Goal: Task Accomplishment & Management: Complete application form

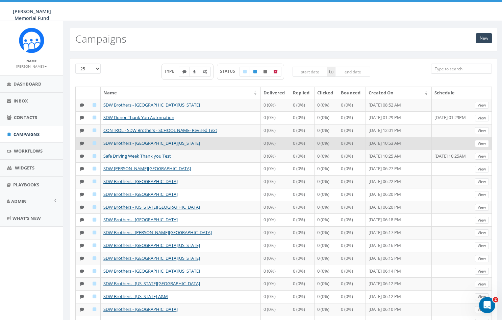
click at [156, 144] on link "SDW Brothers - University of South Carolina" at bounding box center [151, 143] width 97 height 6
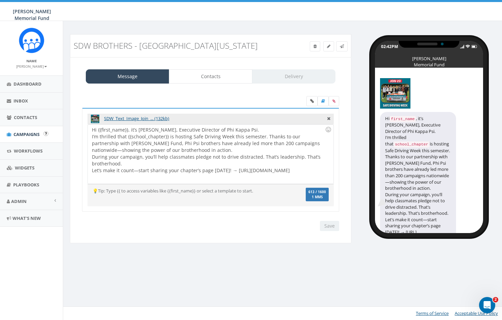
click at [32, 133] on span "Campaigns" at bounding box center [27, 134] width 26 height 6
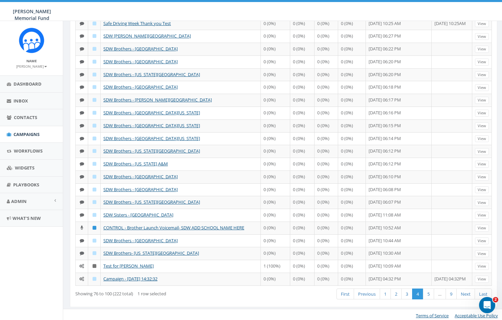
scroll to position [132, 0]
click at [387, 290] on link "1" at bounding box center [385, 294] width 11 height 11
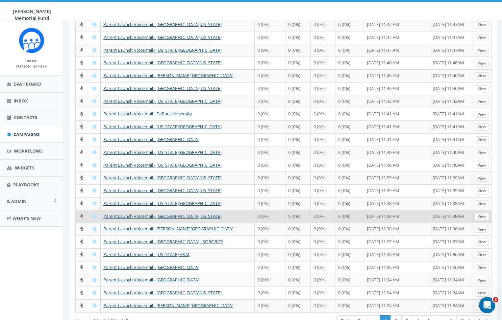
scroll to position [107, 0]
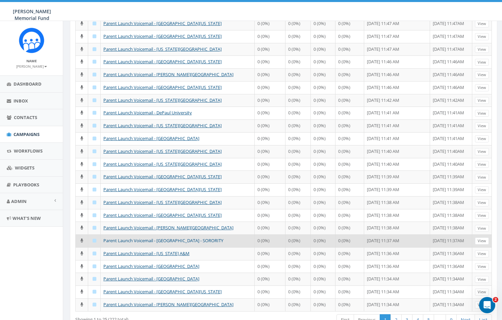
click at [164, 237] on link "Parent Launch Voicemail - [GEOGRAPHIC_DATA] - SORORITY" at bounding box center [163, 240] width 120 height 6
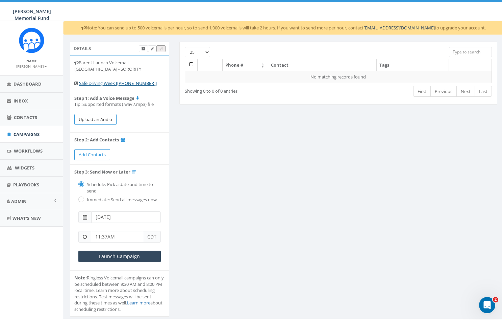
click at [91, 120] on button "Upload an Audio" at bounding box center [95, 119] width 42 height 11
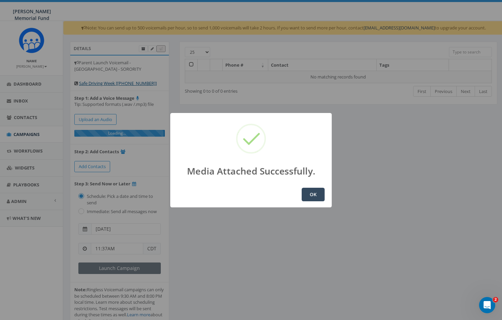
click at [312, 194] on button "OK" at bounding box center [313, 195] width 23 height 14
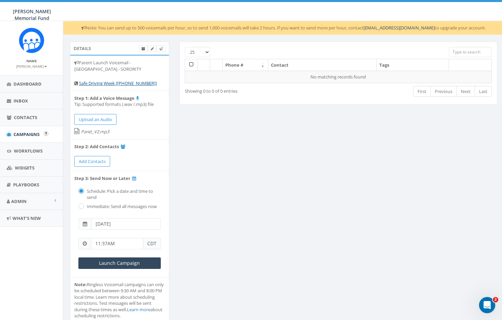
click at [26, 131] on span "Campaigns" at bounding box center [27, 134] width 26 height 6
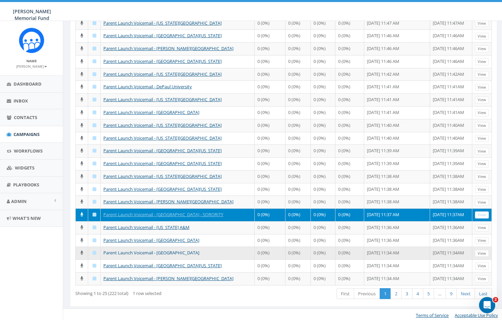
scroll to position [132, 0]
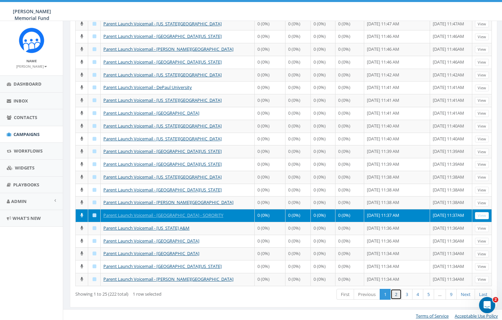
click at [396, 291] on link "2" at bounding box center [396, 294] width 11 height 11
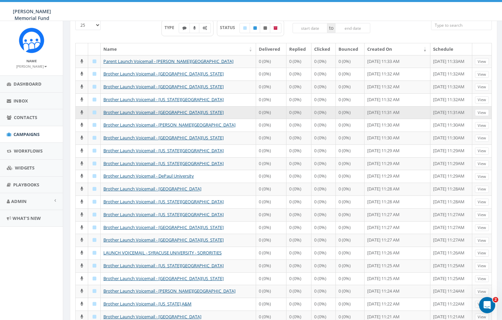
scroll to position [49, 0]
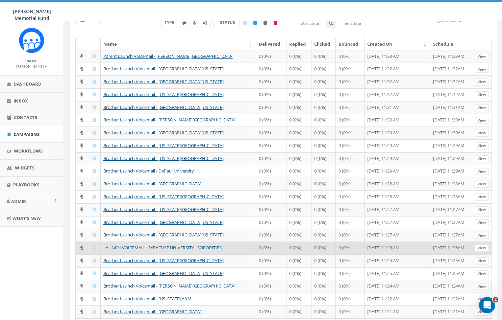
click at [190, 245] on link "LAUNCH VOICEMAIL - SYRACUSE UNIVERSITY - SORORITIES" at bounding box center [162, 247] width 118 height 6
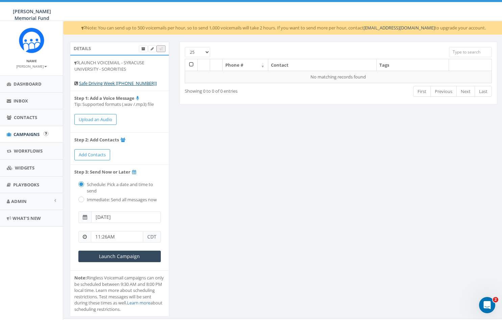
click at [32, 134] on span "Campaigns" at bounding box center [27, 134] width 26 height 6
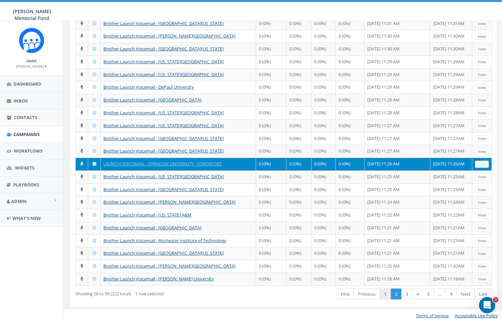
scroll to position [132, 0]
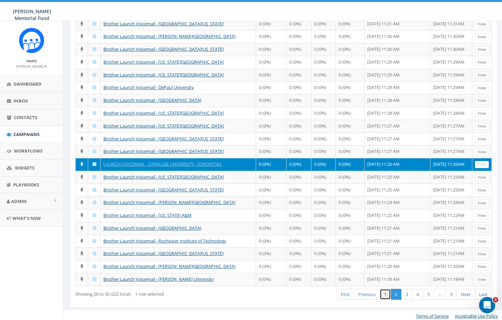
click at [383, 291] on link "1" at bounding box center [385, 294] width 11 height 11
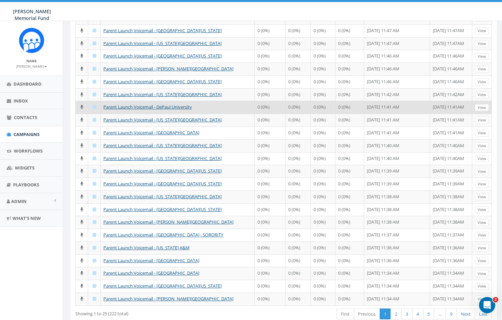
scroll to position [113, 0]
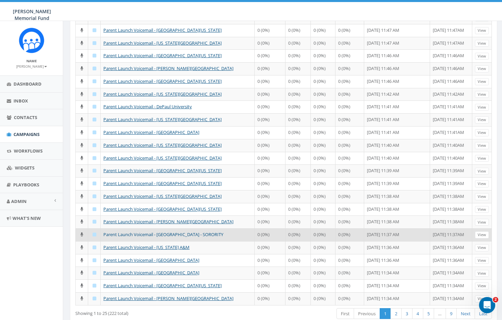
drag, startPoint x: 225, startPoint y: 232, endPoint x: 103, endPoint y: 231, distance: 121.7
click at [103, 231] on td "Parent Launch Voicemail - [GEOGRAPHIC_DATA] - SORORITY" at bounding box center [178, 234] width 154 height 13
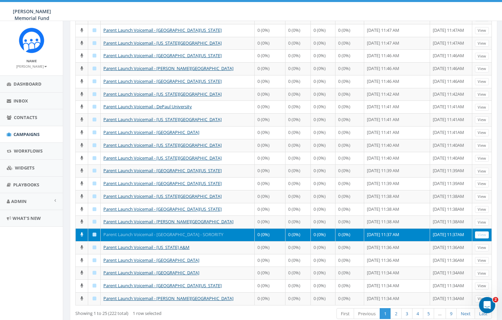
copy link "Parent Launch Voicemail - [GEOGRAPHIC_DATA] - SORORITY"
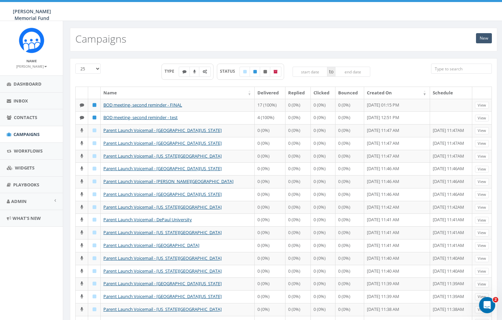
scroll to position [0, 0]
click at [483, 39] on link "New" at bounding box center [484, 38] width 16 height 10
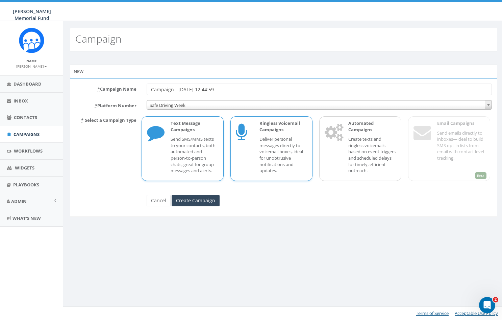
click at [276, 143] on p "Deliver personal messages directly to voicemail boxes, ideal for unobtrusive no…" at bounding box center [284, 155] width 48 height 38
drag, startPoint x: 227, startPoint y: 89, endPoint x: 146, endPoint y: 90, distance: 81.8
click at [146, 90] on div "Campaign - 08/20/2025, 12:44:59" at bounding box center [320, 88] width 356 height 11
paste input "Parent Launch Voicemail - Syracuse University - SORORITY"
drag, startPoint x: 257, startPoint y: 88, endPoint x: 291, endPoint y: 90, distance: 34.2
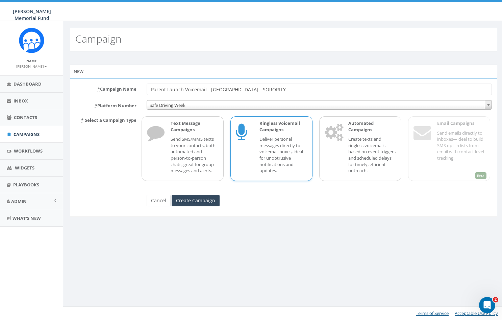
click at [291, 90] on input "Parent Launch Voicemail - Syracuse University - SORORITY" at bounding box center [320, 88] width 346 height 11
type input "Parent Launch Voicemail - Syracuse University - PHI PSI"
click at [205, 195] on input "Create Campaign" at bounding box center [196, 200] width 48 height 11
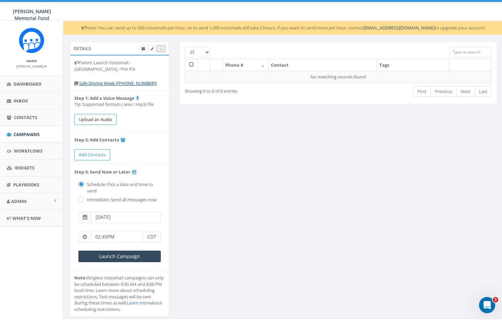
click at [99, 117] on button "Upload an Audio" at bounding box center [95, 119] width 42 height 11
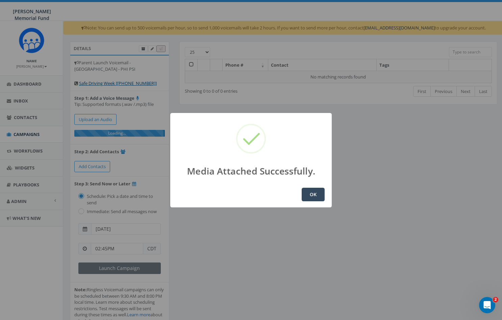
click at [307, 193] on button "OK" at bounding box center [313, 195] width 23 height 14
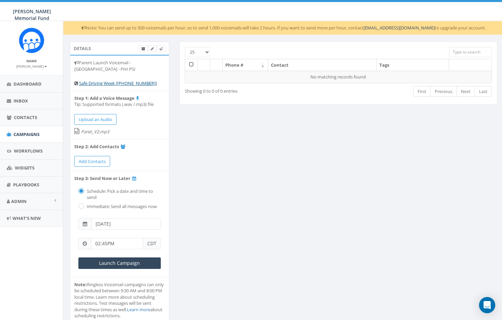
click at [20, 134] on span "Campaigns" at bounding box center [27, 134] width 26 height 6
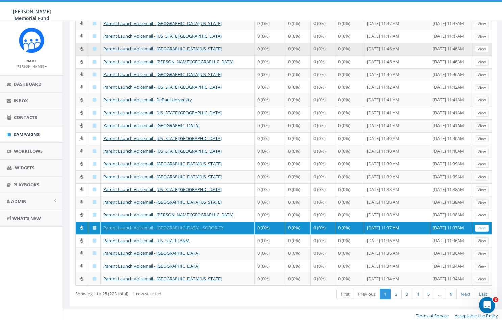
scroll to position [132, 0]
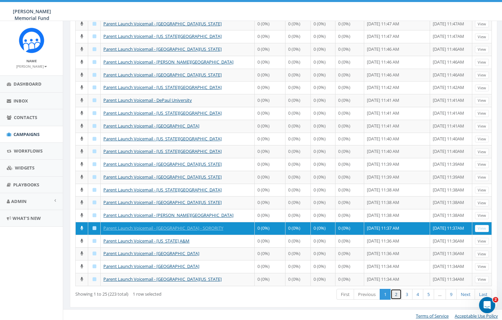
click at [395, 291] on link "2" at bounding box center [396, 294] width 11 height 11
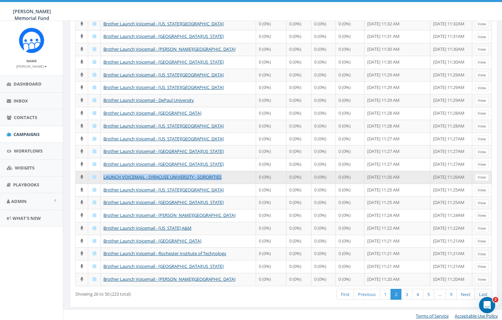
drag, startPoint x: 224, startPoint y: 175, endPoint x: 102, endPoint y: 175, distance: 121.7
click at [102, 175] on td "LAUNCH VOICEMAIL - SYRACUSE UNIVERSITY - SORORITIES" at bounding box center [178, 177] width 155 height 13
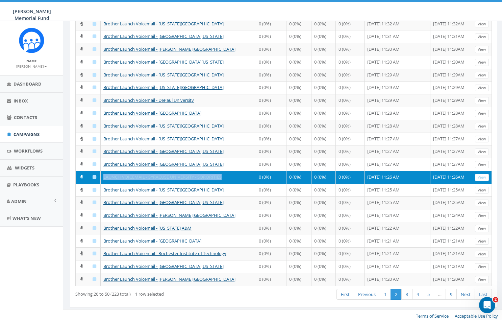
copy link "LAUNCH VOICEMAIL - SYRACUSE UNIVERSITY - SORORITIES"
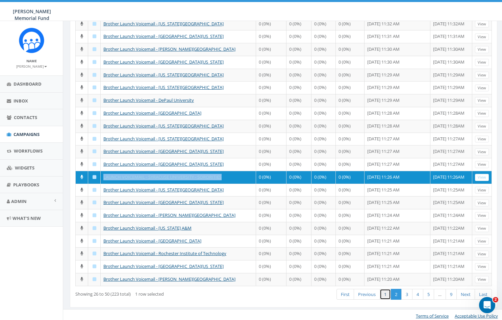
click at [385, 291] on link "1" at bounding box center [385, 294] width 11 height 11
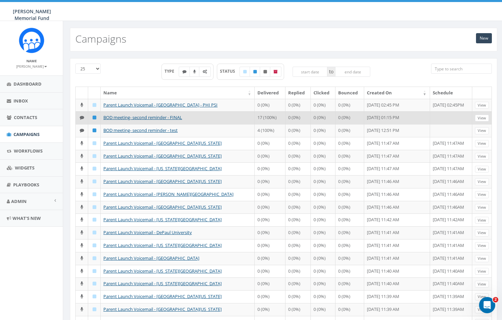
scroll to position [0, 0]
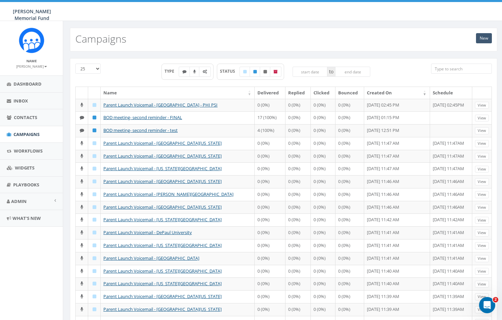
click at [484, 36] on link "New" at bounding box center [484, 38] width 16 height 10
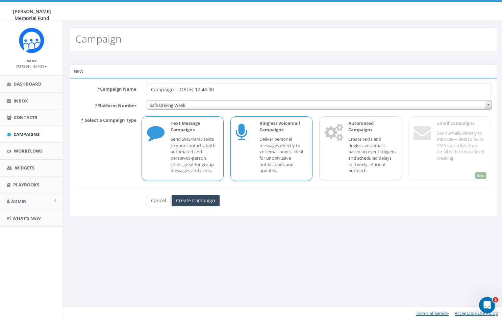
click at [265, 146] on p "Deliver personal messages directly to voicemail boxes, ideal for unobtrusive no…" at bounding box center [284, 155] width 48 height 38
drag, startPoint x: 228, startPoint y: 89, endPoint x: 117, endPoint y: 93, distance: 111.3
click at [117, 93] on div "* Campaign Name Campaign - [DATE] 12:46:00" at bounding box center [283, 88] width 427 height 11
paste input "LAUNCH VOICEMAIL - SYRACUSE UNIVERSITY - SORORITIES"
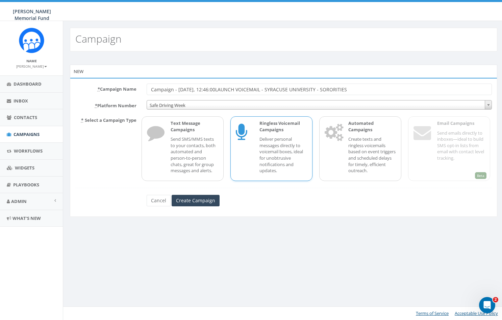
paste input "text"
drag, startPoint x: 169, startPoint y: 88, endPoint x: 153, endPoint y: 87, distance: 15.5
click at [153, 87] on input "LAUNCH VOICEMAIL - SYRACUSE UNIVERSITY - SORORITIES" at bounding box center [320, 88] width 346 height 11
drag, startPoint x: 172, startPoint y: 89, endPoint x: 192, endPoint y: 89, distance: 20.3
click at [192, 89] on input "Launch VOICEMAIL - SYRACUSE UNIVERSITY - SORORITIES" at bounding box center [320, 88] width 346 height 11
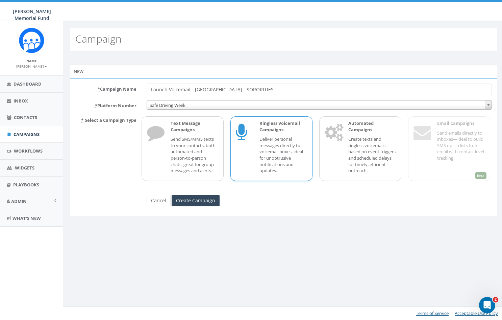
drag, startPoint x: 197, startPoint y: 89, endPoint x: 217, endPoint y: 87, distance: 20.4
click at [217, 89] on input "Launch Voicemail - [GEOGRAPHIC_DATA] - SORORITIES" at bounding box center [320, 88] width 346 height 11
drag, startPoint x: 218, startPoint y: 89, endPoint x: 240, endPoint y: 89, distance: 22.0
click at [240, 89] on input "Launch Voicemail - [GEOGRAPHIC_DATA] - SORORITIES" at bounding box center [320, 88] width 346 height 11
drag, startPoint x: 240, startPoint y: 89, endPoint x: 265, endPoint y: 90, distance: 25.0
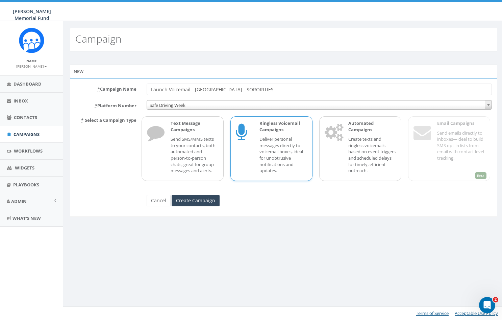
click at [265, 90] on input "Launch Voicemail - [GEOGRAPHIC_DATA] - SORORITIES" at bounding box center [320, 88] width 346 height 11
drag, startPoint x: 268, startPoint y: 89, endPoint x: 241, endPoint y: 88, distance: 27.4
click at [241, 88] on input "Launch Voicemail - [GEOGRAPHIC_DATA] - SORORITIES" at bounding box center [320, 88] width 346 height 11
type input "Launch Voicemail - [GEOGRAPHIC_DATA] - 2024 Phi Psi Brothers"
click at [179, 199] on input "Create Campaign" at bounding box center [196, 200] width 48 height 11
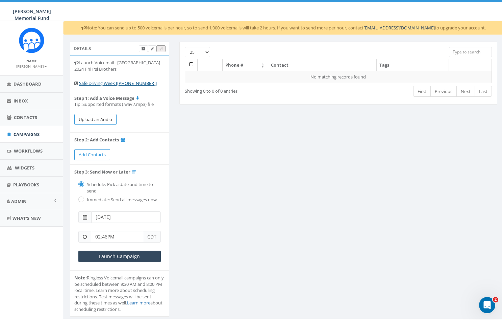
click at [92, 117] on button "Upload an Audio" at bounding box center [95, 119] width 42 height 11
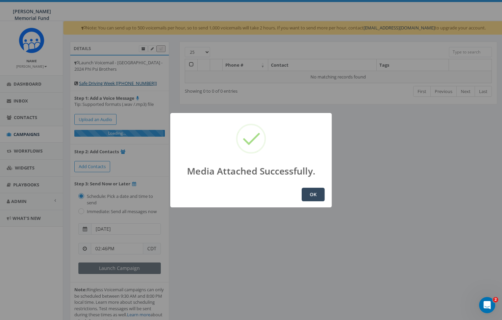
click at [316, 194] on button "OK" at bounding box center [313, 195] width 23 height 14
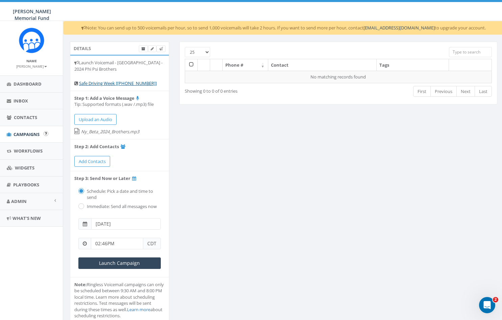
click at [21, 134] on span "Campaigns" at bounding box center [27, 134] width 26 height 6
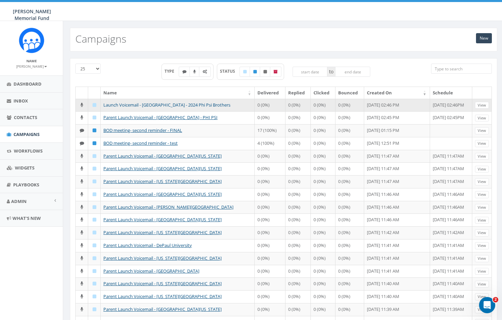
drag, startPoint x: 234, startPoint y: 105, endPoint x: 105, endPoint y: 104, distance: 128.8
click at [105, 104] on td "Launch Voicemail - [GEOGRAPHIC_DATA] - 2024 Phi Psi Brothers" at bounding box center [178, 105] width 154 height 13
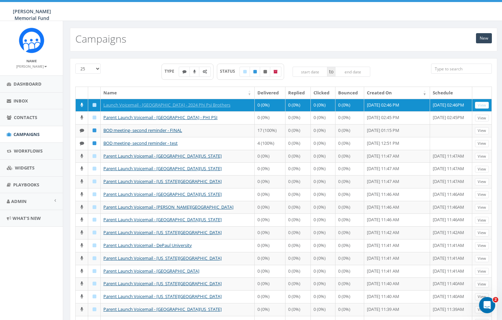
copy link "aunch Voicemail - [GEOGRAPHIC_DATA] - 2024 Phi Psi Brothers"
click at [487, 39] on link "New" at bounding box center [484, 38] width 16 height 10
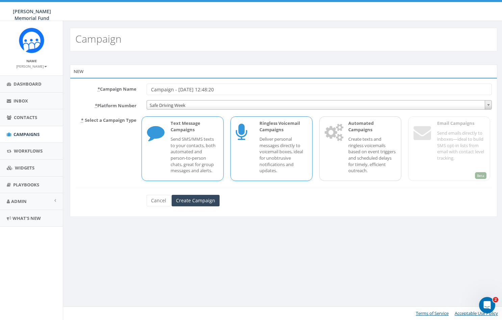
click at [267, 143] on p "Deliver personal messages directly to voicemail boxes, ideal for unobtrusive no…" at bounding box center [284, 155] width 48 height 38
drag, startPoint x: 235, startPoint y: 92, endPoint x: 102, endPoint y: 85, distance: 133.0
click at [102, 85] on div "* Campaign Name Campaign - 08/20/2025, 12:48:20" at bounding box center [283, 88] width 427 height 11
paste input "aunch Voicemail - Syracuse University - 2024 Phi Psi Brothers"
click at [151, 89] on input "aunch Voicemail - Syracuse University - 2024 Phi Psi Brothers" at bounding box center [320, 88] width 346 height 11
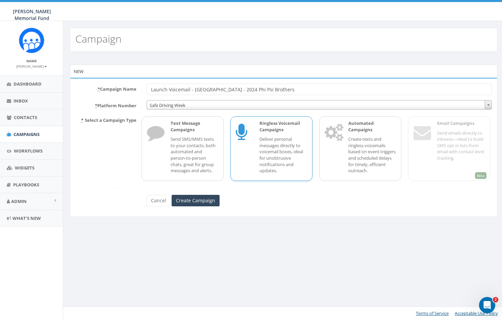
drag, startPoint x: 241, startPoint y: 89, endPoint x: 299, endPoint y: 90, distance: 58.5
click at [299, 90] on input "Launch Voicemail - Syracuse University - 2024 Phi Psi Brothers" at bounding box center [320, 88] width 346 height 11
type input "Launch Voicemail - [GEOGRAPHIC_DATA] - Past Supporters"
click at [195, 199] on input "Create Campaign" at bounding box center [196, 200] width 48 height 11
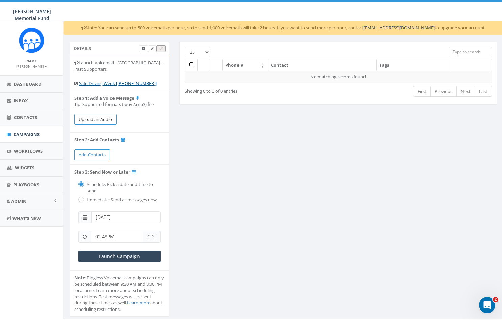
click at [105, 119] on button "Upload an Audio" at bounding box center [95, 119] width 42 height 11
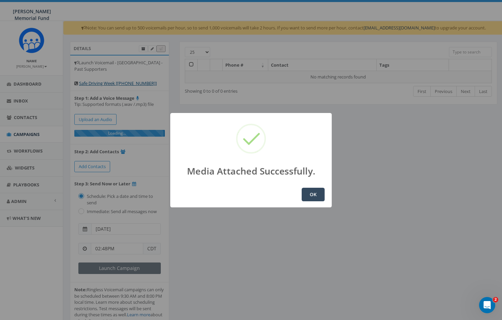
click at [316, 190] on button "OK" at bounding box center [313, 195] width 23 height 14
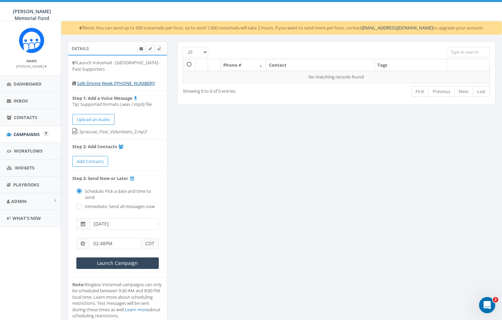
scroll to position [0, 2]
click at [22, 131] on span "Campaigns" at bounding box center [27, 134] width 26 height 6
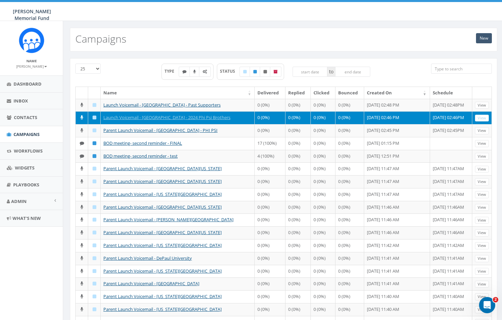
click at [483, 37] on link "New" at bounding box center [484, 38] width 16 height 10
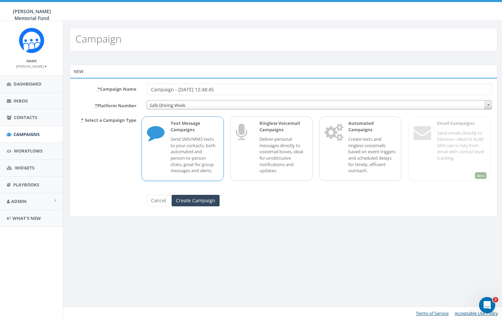
click at [196, 134] on div "Text Message Campaigns Send SMS/MMS texts to your contacts, both automated and …" at bounding box center [191, 148] width 54 height 57
drag, startPoint x: 225, startPoint y: 88, endPoint x: 114, endPoint y: 97, distance: 111.5
click at [114, 97] on form "* Campaign Name Campaign - [DATE] 12:48:45 * Platform Number Safe Driving Week …" at bounding box center [283, 144] width 417 height 123
paste input "aunch Voicemail - [GEOGRAPHIC_DATA] - 2024 Phi Psi Brothers"
paste input "text"
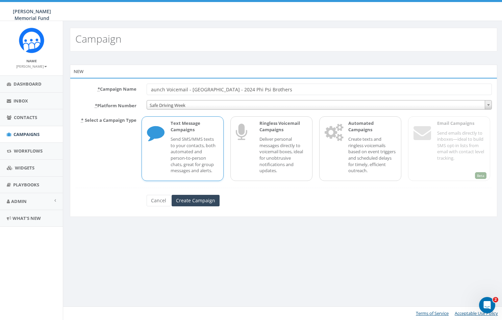
drag, startPoint x: 187, startPoint y: 89, endPoint x: 137, endPoint y: 91, distance: 50.1
click at [137, 91] on div "* Campaign Name [PERSON_NAME] Voicemail - [GEOGRAPHIC_DATA] - 2024 Phi Psi Brot…" at bounding box center [283, 88] width 427 height 11
type input "SDW Brothers - [GEOGRAPHIC_DATA] - 2024 Phi Psi Brothers"
click at [201, 198] on input "Create Campaign" at bounding box center [196, 200] width 48 height 11
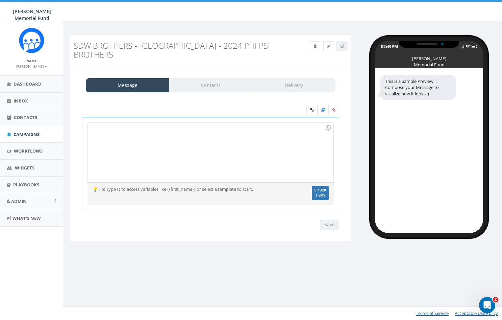
click at [161, 143] on div at bounding box center [210, 152] width 245 height 59
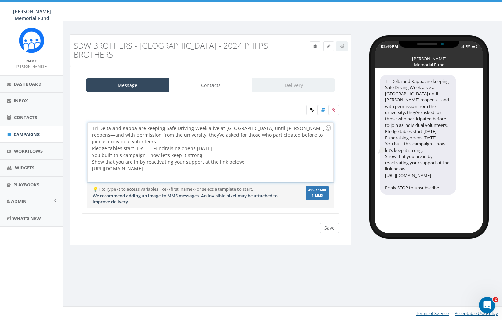
click at [332, 227] on input "Save" at bounding box center [329, 228] width 19 height 10
click at [22, 135] on span "Campaigns" at bounding box center [27, 134] width 26 height 6
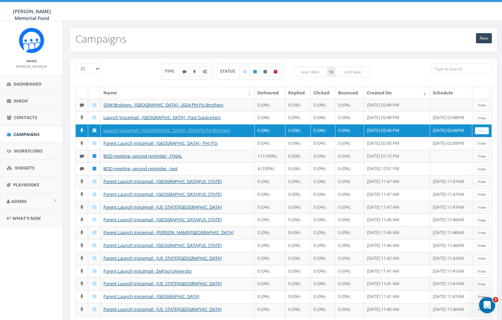
click at [217, 92] on th "Name" at bounding box center [178, 93] width 154 height 12
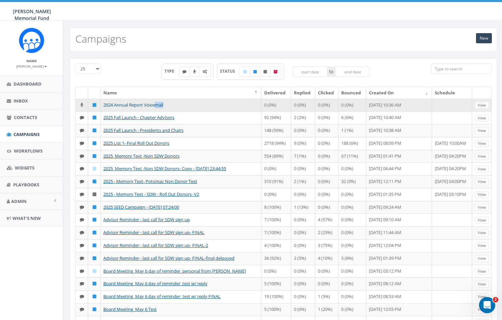
click at [155, 103] on td "2024 Annual Report Voicemail" at bounding box center [181, 105] width 161 height 13
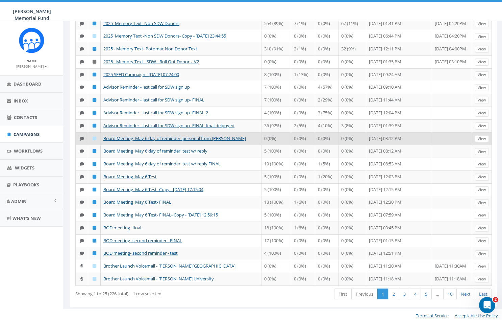
scroll to position [132, 0]
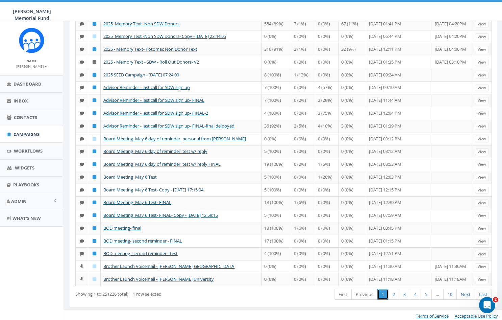
click at [380, 290] on link "1" at bounding box center [383, 294] width 11 height 11
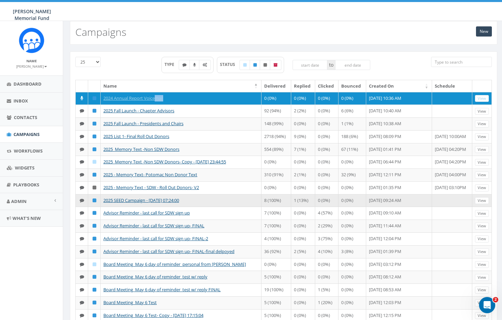
scroll to position [7, 0]
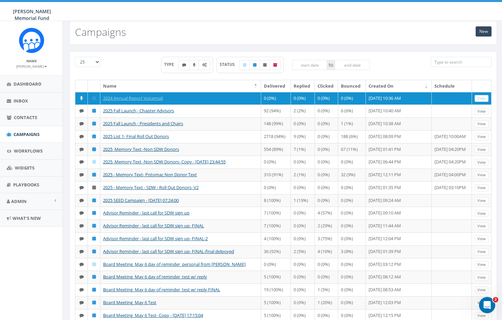
click at [129, 71] on div "TYPE STATUS to" at bounding box center [265, 68] width 320 height 23
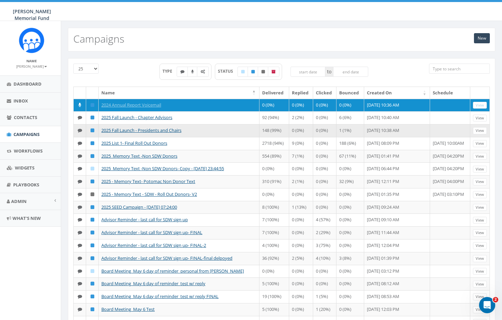
scroll to position [0, 2]
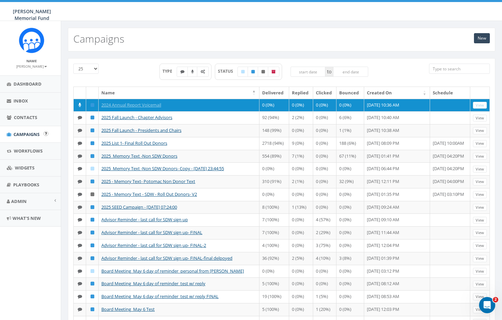
click at [30, 134] on span "Campaigns" at bounding box center [27, 134] width 26 height 6
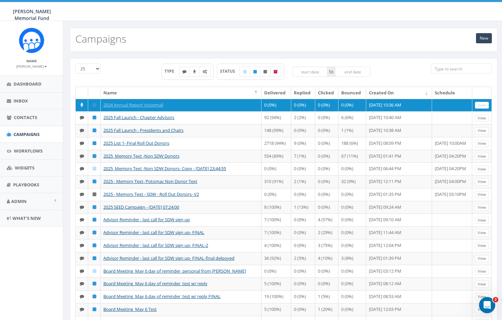
click at [142, 93] on th "Name" at bounding box center [181, 93] width 161 height 12
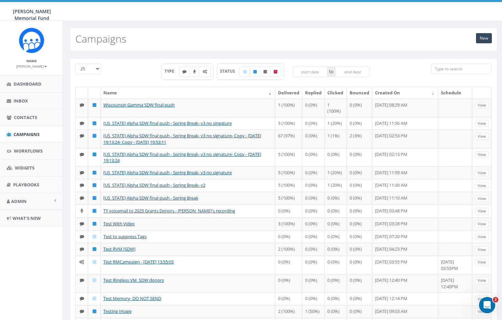
click at [275, 94] on th "Name" at bounding box center [188, 93] width 175 height 12
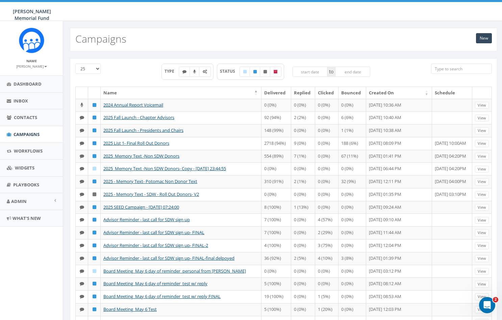
click at [247, 90] on th "Name" at bounding box center [181, 93] width 161 height 12
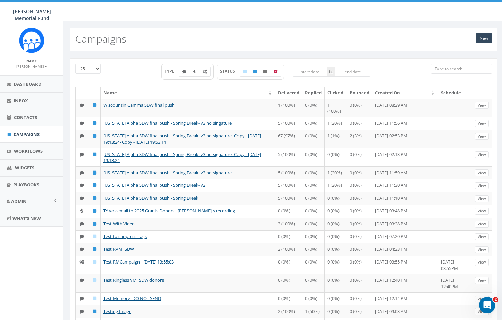
click at [275, 94] on th "Name" at bounding box center [188, 93] width 175 height 12
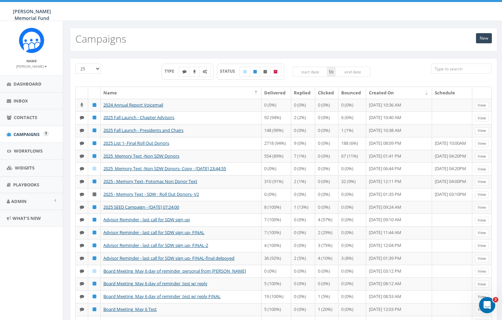
click at [23, 132] on span "Campaigns" at bounding box center [27, 134] width 26 height 6
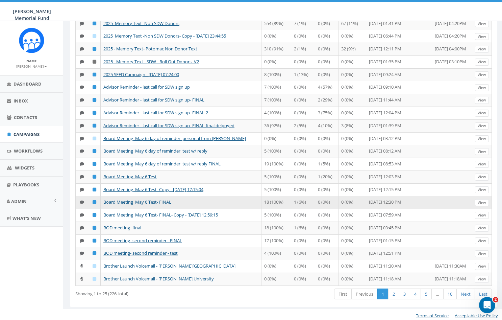
scroll to position [132, 0]
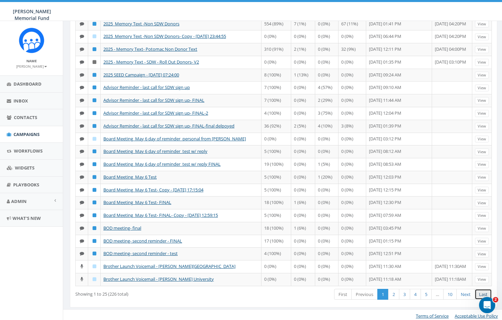
click at [482, 291] on link "Last" at bounding box center [483, 294] width 17 height 11
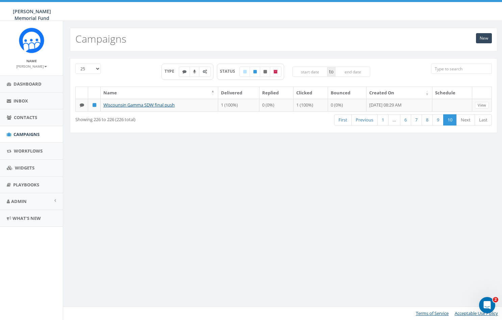
scroll to position [0, 0]
click at [87, 92] on th at bounding box center [82, 93] width 13 height 12
click at [427, 94] on th "Created On" at bounding box center [400, 93] width 66 height 12
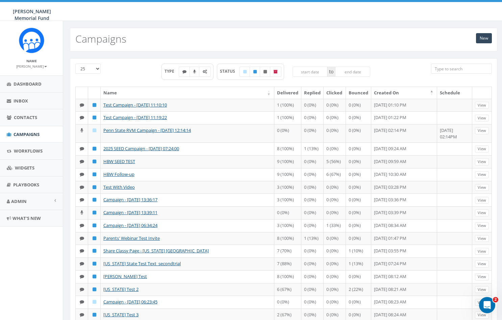
click at [423, 91] on th "Created On" at bounding box center [404, 93] width 66 height 12
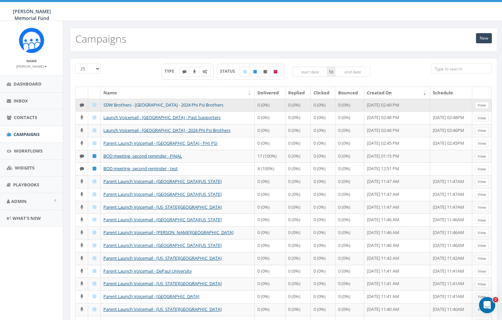
drag, startPoint x: 226, startPoint y: 105, endPoint x: 103, endPoint y: 106, distance: 123.0
click at [103, 106] on td "SDW Brothers - Syracuse University - 2024 Phi Psi Brothers" at bounding box center [178, 105] width 154 height 13
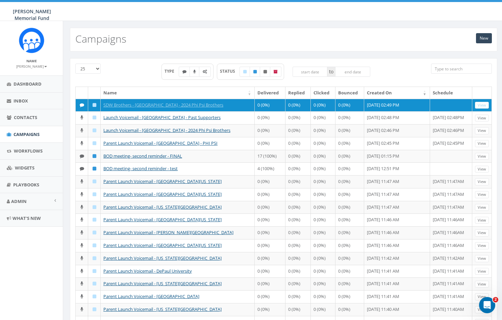
copy link "SDW Brothers - Syracuse University - 2024 Phi Psi Brothers"
click at [484, 40] on link "New" at bounding box center [484, 38] width 16 height 10
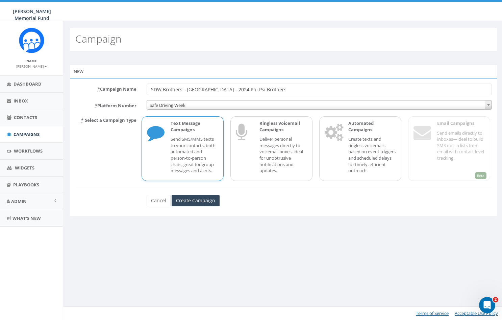
drag, startPoint x: 233, startPoint y: 88, endPoint x: 298, endPoint y: 88, distance: 65.9
click at [298, 88] on input "SDW Brothers - [GEOGRAPHIC_DATA] - 2024 Phi Psi Brothers" at bounding box center [320, 88] width 346 height 11
type input "SDW Brothers - Syracuse University - Past Supporters"
click at [205, 197] on input "Create Campaign" at bounding box center [196, 200] width 48 height 11
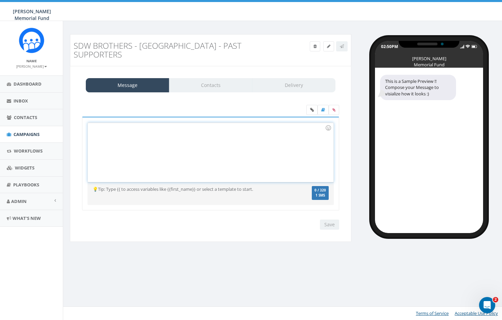
click at [125, 144] on div at bounding box center [210, 152] width 245 height 59
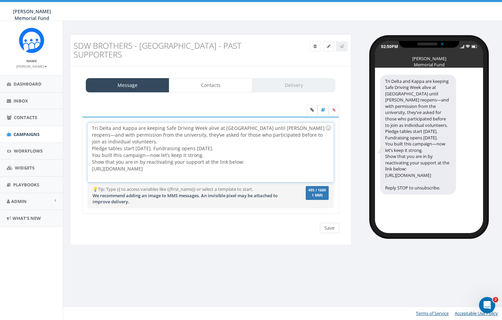
click at [335, 224] on input "Save" at bounding box center [329, 228] width 19 height 10
click at [335, 108] on icon at bounding box center [334, 110] width 3 height 4
click at [0, 0] on input "file" at bounding box center [0, 0] width 0 height 0
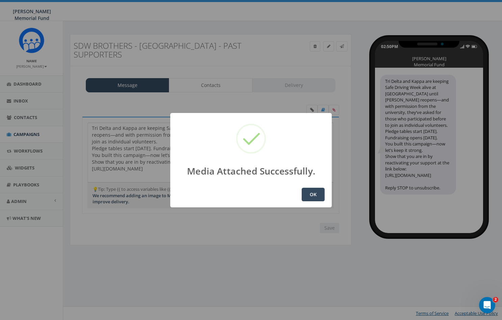
click at [309, 196] on button "OK" at bounding box center [313, 195] width 23 height 14
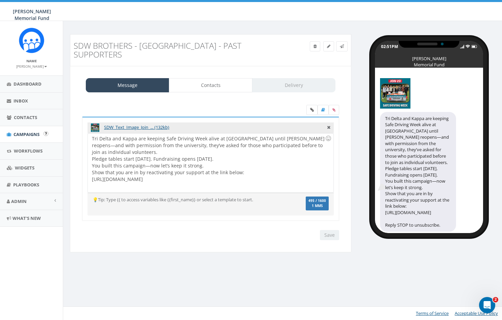
click at [21, 133] on span "Campaigns" at bounding box center [27, 134] width 26 height 6
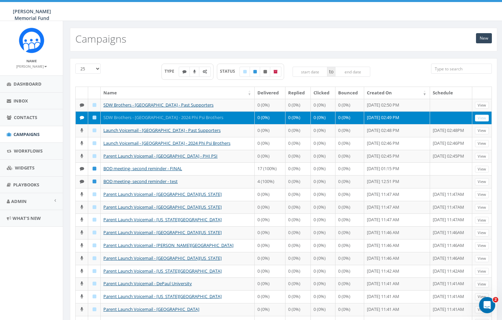
click at [151, 117] on link "SDW Brothers - [GEOGRAPHIC_DATA] - 2024 Phi Psi Brothers" at bounding box center [163, 117] width 120 height 6
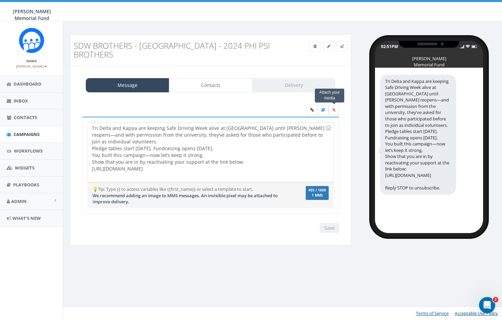
click at [335, 108] on icon at bounding box center [334, 110] width 3 height 4
click at [0, 0] on input "file" at bounding box center [0, 0] width 0 height 0
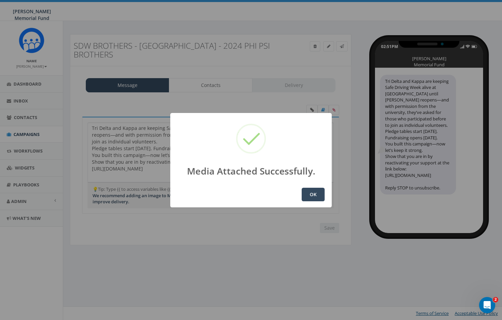
click at [310, 196] on button "OK" at bounding box center [313, 195] width 23 height 14
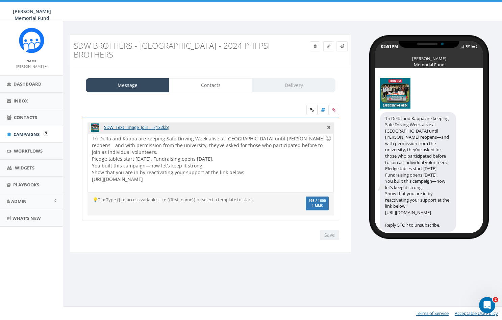
click at [25, 135] on span "Campaigns" at bounding box center [27, 134] width 26 height 6
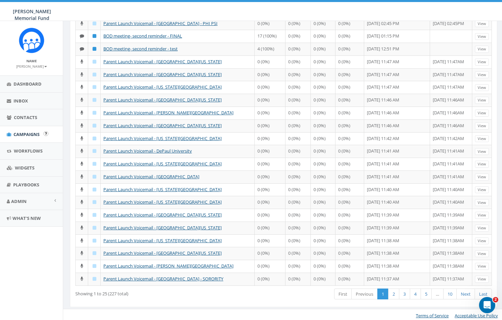
scroll to position [132, 0]
click at [393, 291] on link "2" at bounding box center [393, 294] width 11 height 11
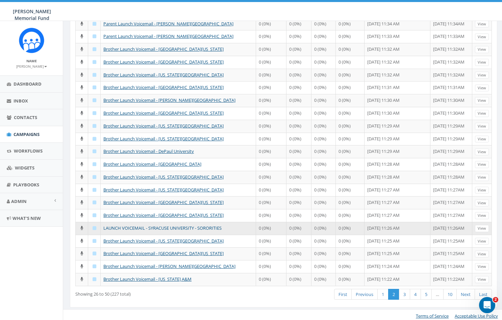
click at [191, 226] on link "LAUNCH VOICEMAIL - SYRACUSE UNIVERSITY - SORORITIES" at bounding box center [162, 228] width 118 height 6
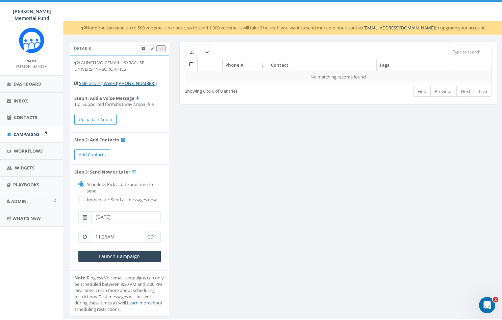
click at [32, 132] on span "Campaigns" at bounding box center [27, 134] width 26 height 6
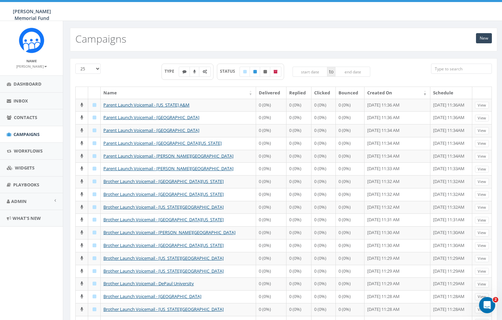
click at [454, 69] on input "search" at bounding box center [461, 69] width 61 height 10
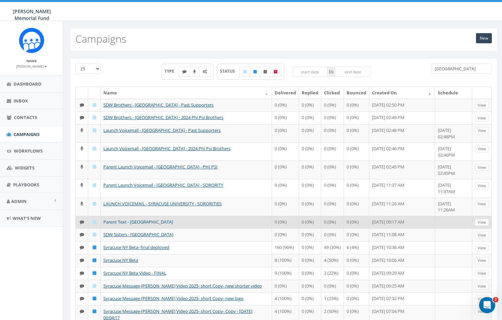
type input "[GEOGRAPHIC_DATA]"
click at [136, 219] on link "Parent Text - [GEOGRAPHIC_DATA]" at bounding box center [138, 222] width 70 height 6
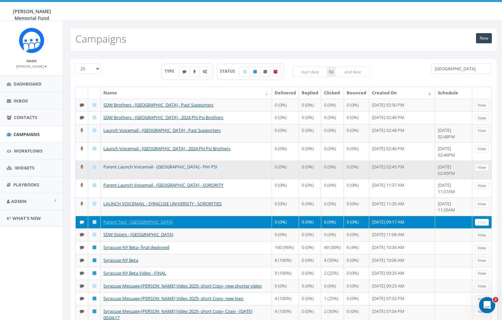
click at [139, 164] on link "Parent Launch Voicemail - Syracuse University - PHI PSI" at bounding box center [160, 167] width 114 height 6
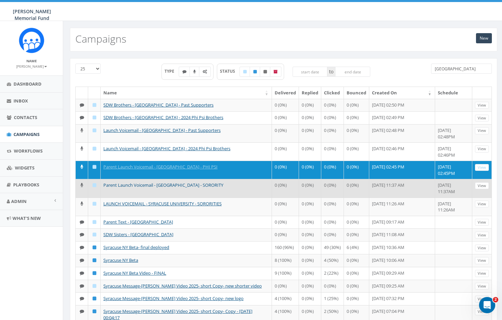
click at [137, 182] on link "Parent Launch Voicemail - Syracuse University - SORORITY" at bounding box center [163, 185] width 120 height 6
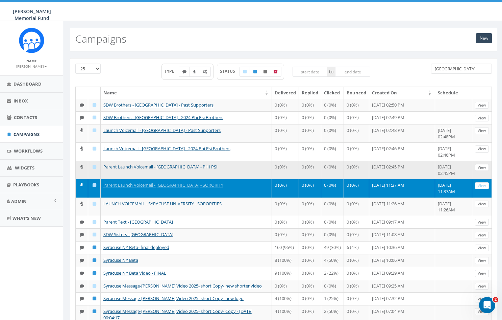
click at [136, 164] on link "Parent Launch Voicemail - Syracuse University - PHI PSI" at bounding box center [160, 167] width 114 height 6
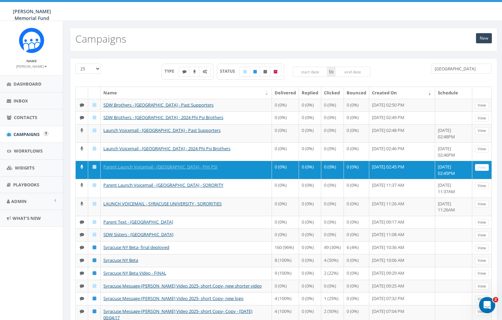
click at [28, 132] on span "Campaigns" at bounding box center [27, 134] width 26 height 6
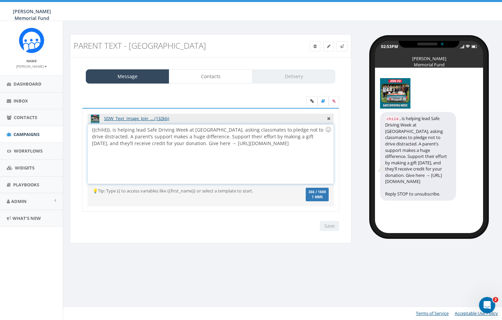
click at [179, 142] on div "{{child}}, is helping lead Safe Driving Week at [GEOGRAPHIC_DATA], asking class…" at bounding box center [210, 153] width 245 height 59
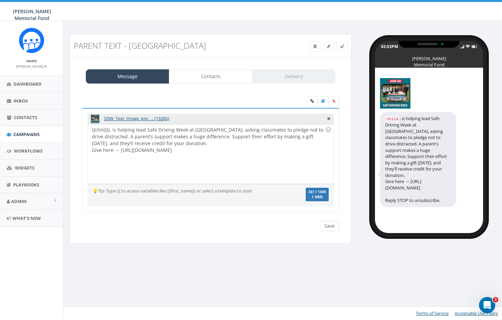
click at [332, 224] on input "Save" at bounding box center [329, 226] width 19 height 10
